Goal: Browse casually

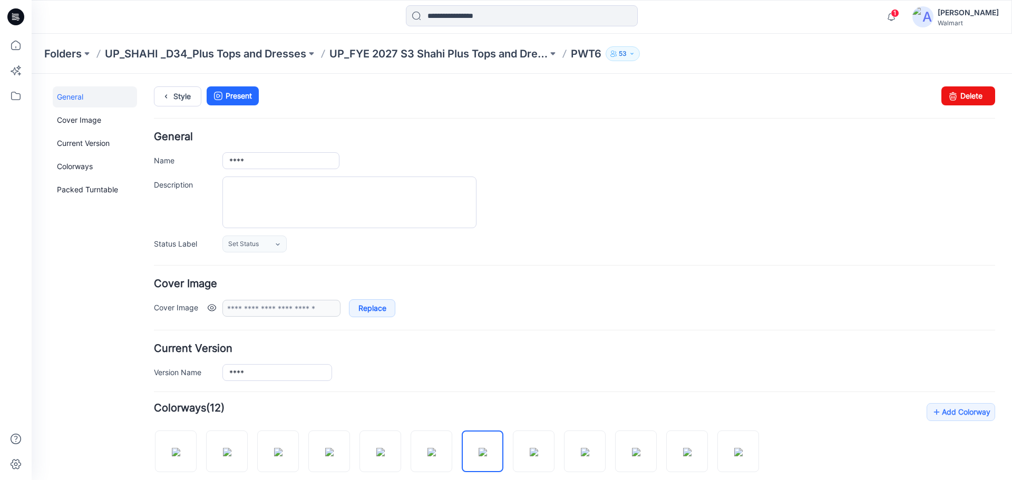
scroll to position [211, 0]
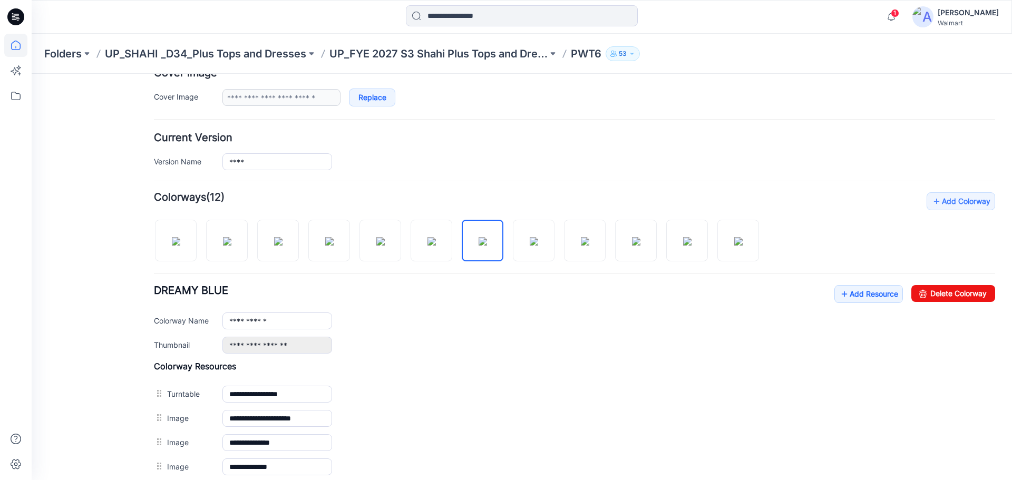
click at [8, 44] on icon at bounding box center [15, 45] width 23 height 23
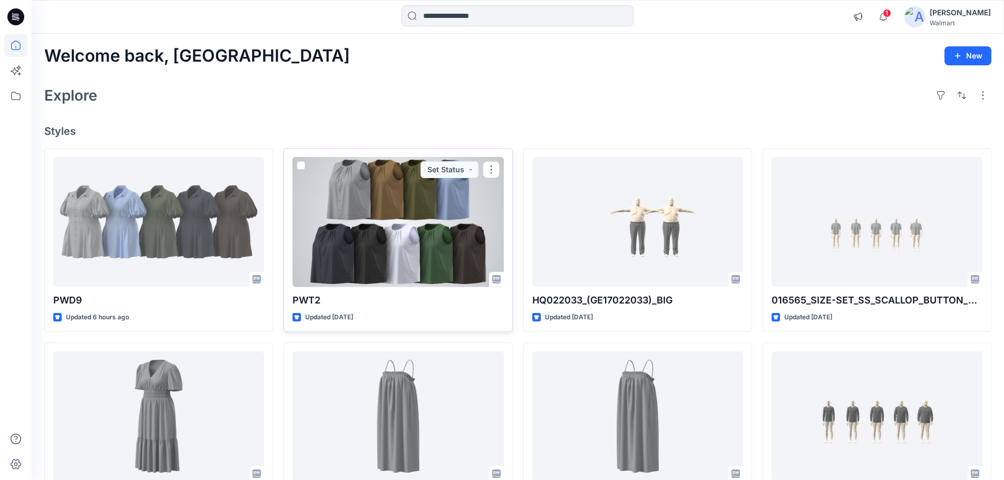
click at [380, 182] on div at bounding box center [397, 222] width 211 height 130
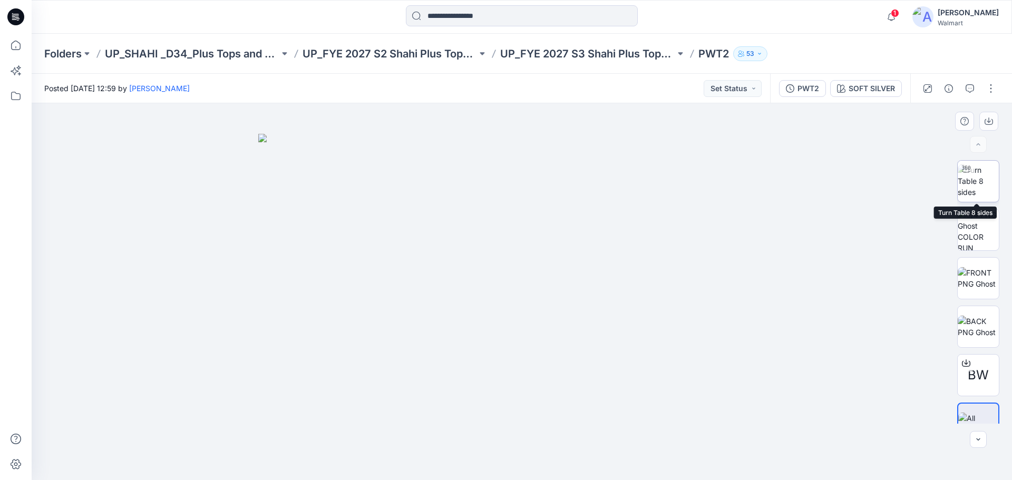
click at [972, 181] on img at bounding box center [977, 180] width 41 height 33
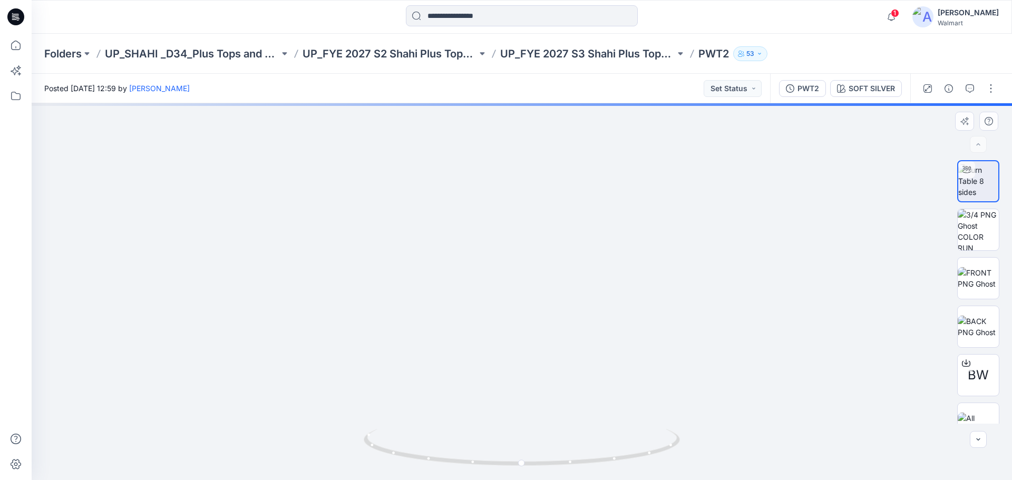
drag, startPoint x: 557, startPoint y: 307, endPoint x: 556, endPoint y: 319, distance: 11.6
drag, startPoint x: 455, startPoint y: 461, endPoint x: 640, endPoint y: 454, distance: 185.0
click at [640, 454] on icon at bounding box center [523, 449] width 319 height 40
drag, startPoint x: 489, startPoint y: 276, endPoint x: 489, endPoint y: 352, distance: 76.9
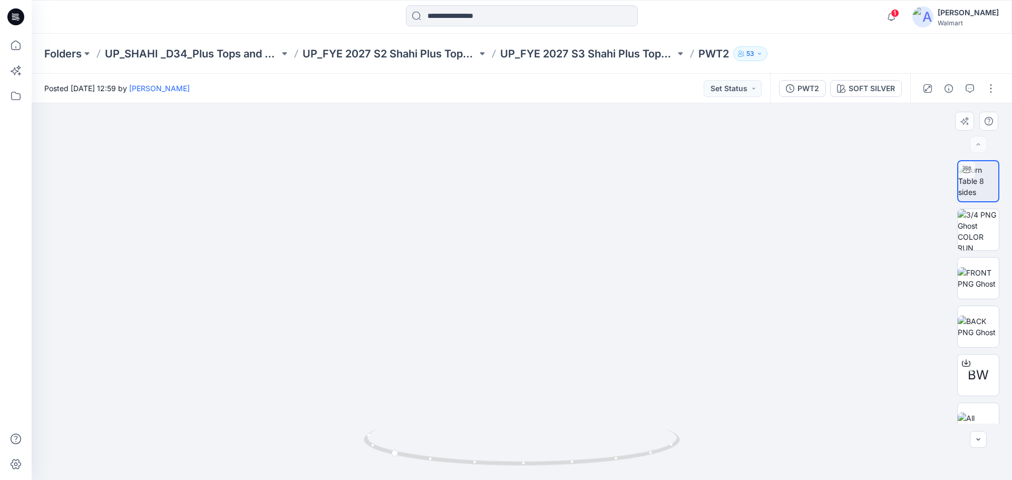
drag, startPoint x: 462, startPoint y: 357, endPoint x: 474, endPoint y: 355, distance: 12.2
click at [474, 355] on img at bounding box center [524, 17] width 1686 height 925
drag, startPoint x: 474, startPoint y: 355, endPoint x: 473, endPoint y: 361, distance: 6.3
click at [473, 361] on img at bounding box center [522, 43] width 1576 height 873
drag, startPoint x: 481, startPoint y: 332, endPoint x: 481, endPoint y: 376, distance: 43.7
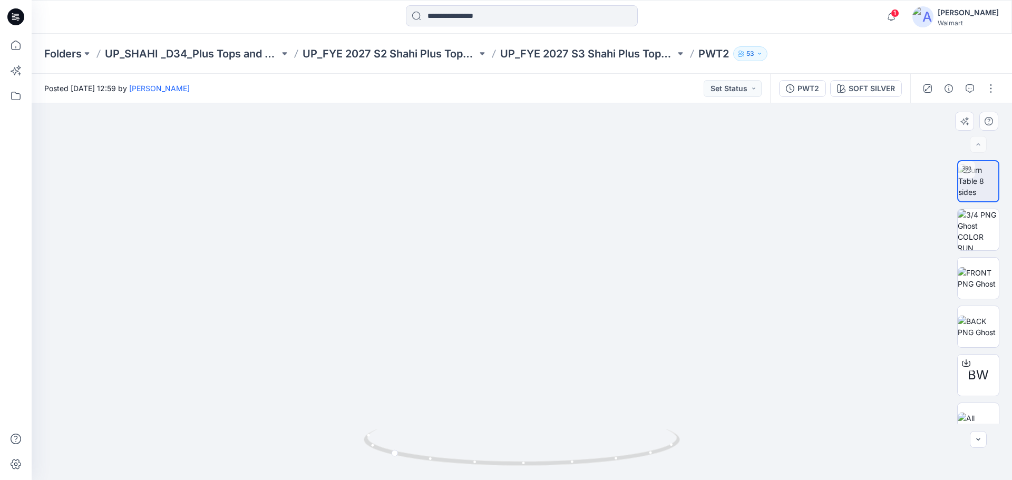
click at [481, 376] on img at bounding box center [525, 72] width 1576 height 815
drag, startPoint x: 480, startPoint y: 376, endPoint x: 475, endPoint y: 301, distance: 75.0
click at [475, 301] on img at bounding box center [520, 8] width 1722 height 944
